Goal: Task Accomplishment & Management: Complete application form

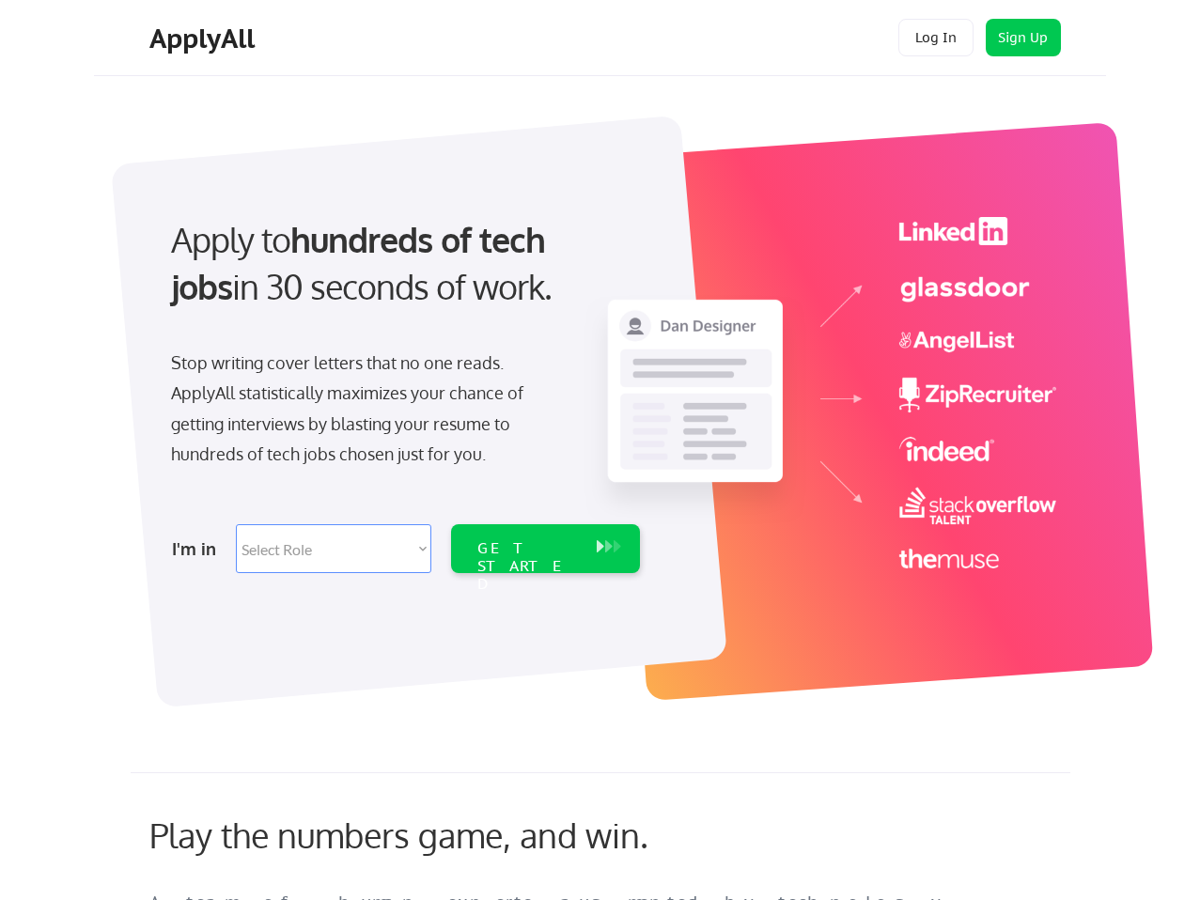
click at [386, 529] on select "Select Role Software Engineering Product Management Customer Success Sales UI/U…" at bounding box center [333, 548] width 195 height 49
select select ""engineering""
click at [236, 524] on select "Select Role Software Engineering Product Management Customer Success Sales UI/U…" at bounding box center [333, 548] width 195 height 49
select select ""engineering""
click at [498, 555] on div "GET STARTED" at bounding box center [527, 566] width 101 height 54
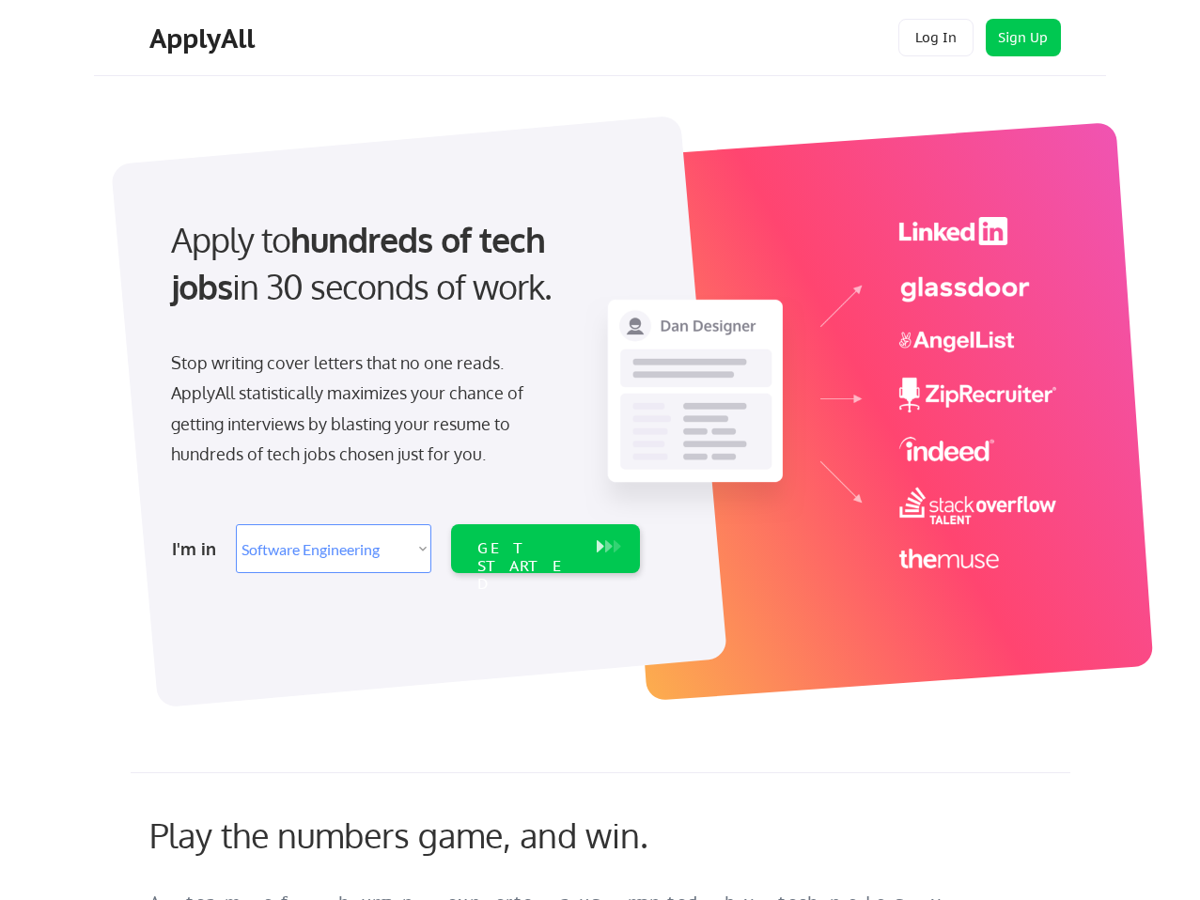
select select ""engineering""
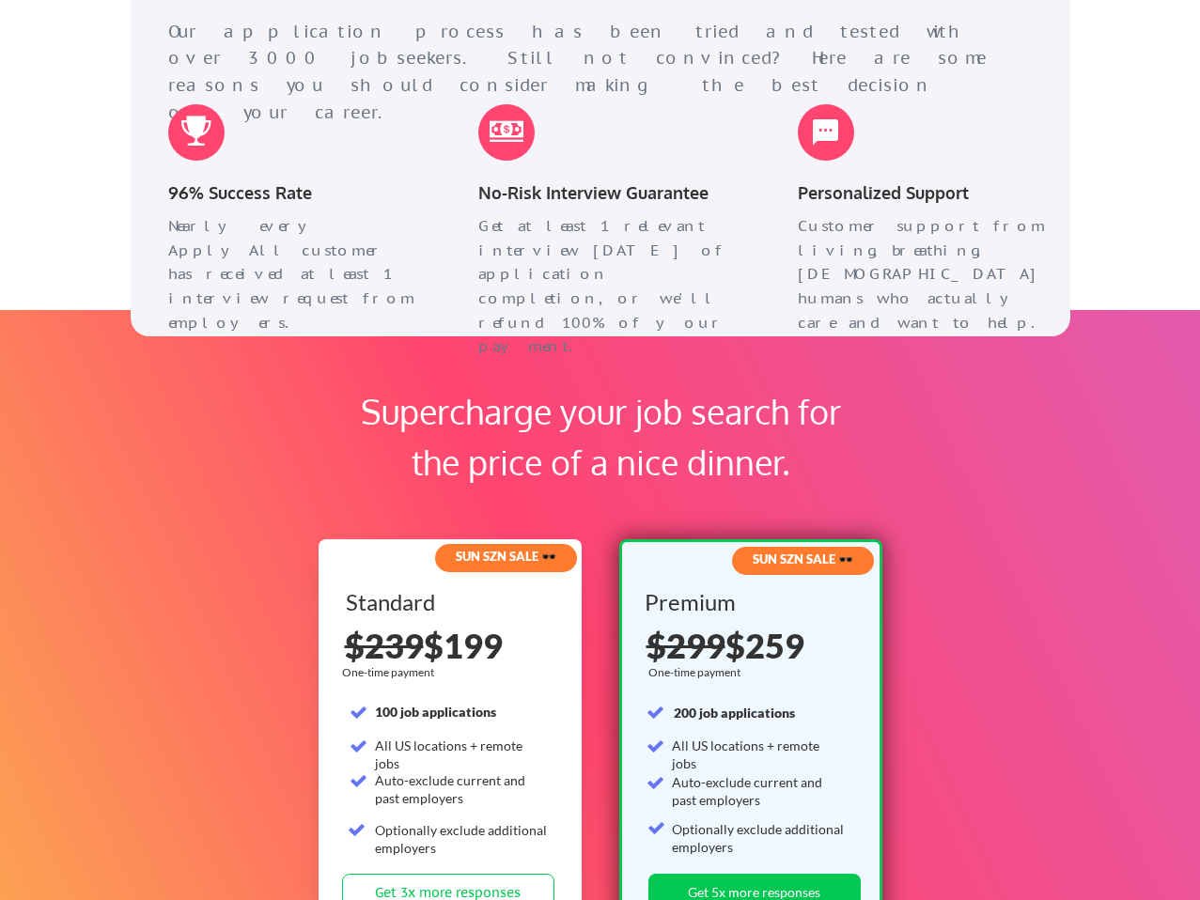
scroll to position [2568, 0]
